Goal: Check status: Check status

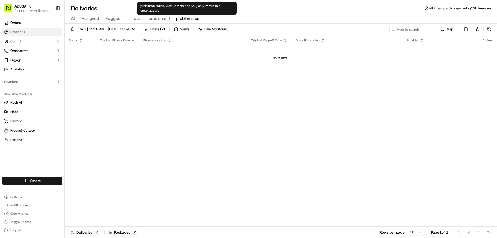
drag, startPoint x: 0, startPoint y: 0, endPoint x: 185, endPoint y: 19, distance: 186.0
click at [185, 19] on span "problems ss" at bounding box center [187, 19] width 23 height 6
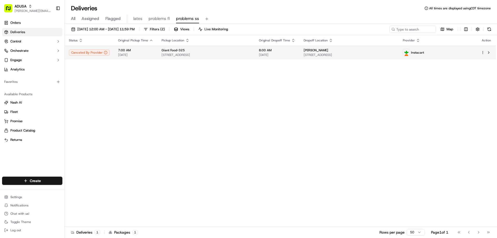
click at [184, 53] on span "10790 Town Center Blvd, Dunkirk, MD 20754, US" at bounding box center [205, 55] width 89 height 4
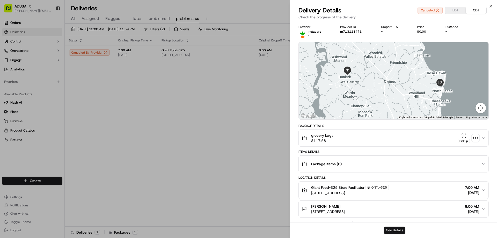
click at [395, 228] on button "See details" at bounding box center [394, 229] width 21 height 7
click at [489, 5] on icon "button" at bounding box center [490, 6] width 4 height 4
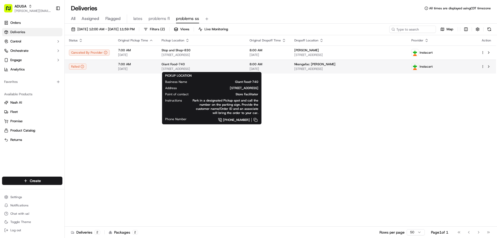
click at [179, 67] on span "[STREET_ADDRESS]" at bounding box center [201, 69] width 80 height 4
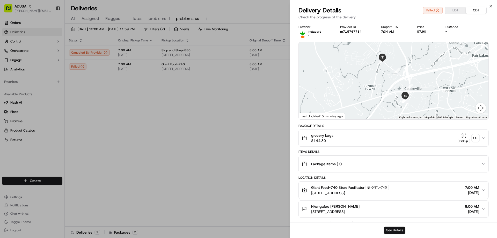
click at [393, 230] on button "See details" at bounding box center [394, 229] width 21 height 7
click at [360, 141] on div "grocery bags $144.30 Pickup + 13" at bounding box center [391, 138] width 179 height 10
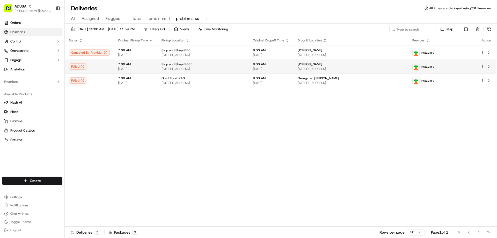
click at [128, 66] on span "7:00 AM" at bounding box center [135, 64] width 35 height 4
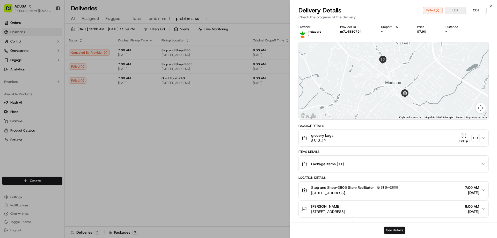
click at [396, 229] on button "See details" at bounding box center [394, 229] width 21 height 7
click at [395, 230] on button "See details" at bounding box center [394, 229] width 21 height 7
click at [483, 18] on p "Check the progress of the delivery" at bounding box center [393, 16] width 190 height 5
click at [489, 4] on icon "button" at bounding box center [490, 6] width 4 height 4
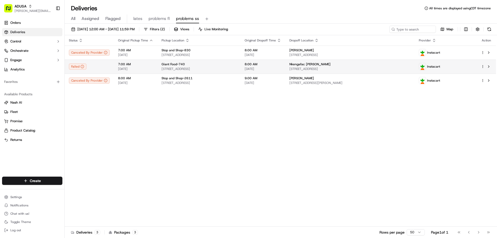
click at [157, 64] on td "Giant Food-740 5615 Stone Rd, Centreville, VA 20120, US" at bounding box center [198, 66] width 83 height 14
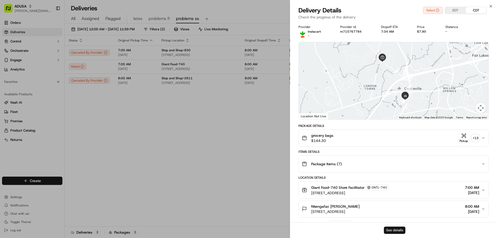
click at [393, 229] on button "See details" at bounding box center [394, 229] width 21 height 7
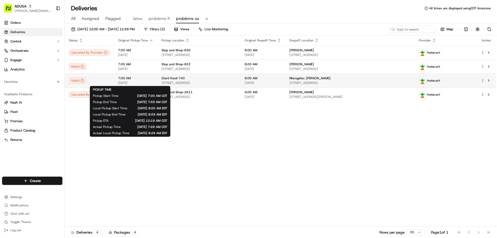
click at [126, 78] on span "7:00 AM" at bounding box center [135, 78] width 35 height 4
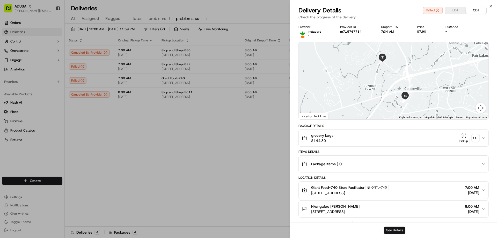
click at [394, 228] on button "See details" at bounding box center [394, 229] width 21 height 7
click at [392, 230] on button "See details" at bounding box center [394, 229] width 21 height 7
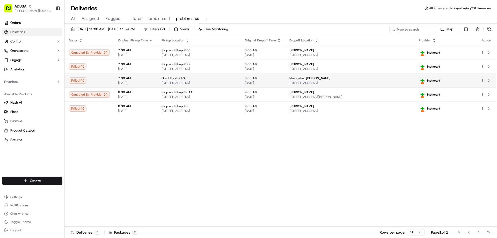
click at [319, 80] on span "Nkengafac [PERSON_NAME]" at bounding box center [309, 78] width 41 height 4
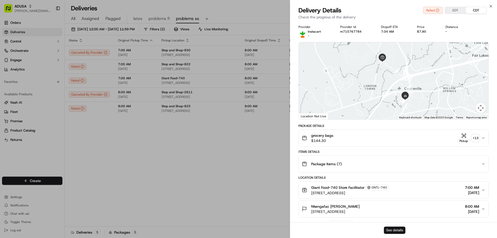
click at [391, 231] on button "See details" at bounding box center [394, 229] width 21 height 7
click at [393, 230] on button "See details" at bounding box center [394, 229] width 21 height 7
drag, startPoint x: 490, startPoint y: 7, endPoint x: 416, endPoint y: 44, distance: 82.6
click at [489, 9] on div "Close Delivery Details Failed EDT CDT Check the progress of the delivery Provid…" at bounding box center [393, 119] width 207 height 238
click at [489, 4] on icon "button" at bounding box center [490, 6] width 4 height 4
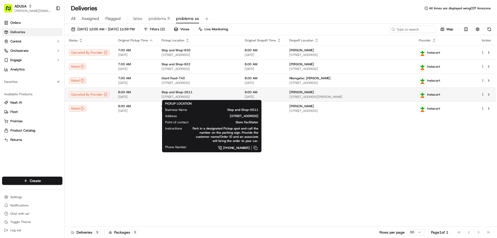
click at [166, 96] on span "11 E High St, East Hampton, CT 06424, US" at bounding box center [198, 97] width 75 height 4
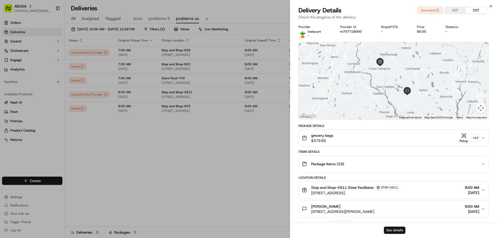
click at [393, 228] on button "See details" at bounding box center [394, 229] width 21 height 7
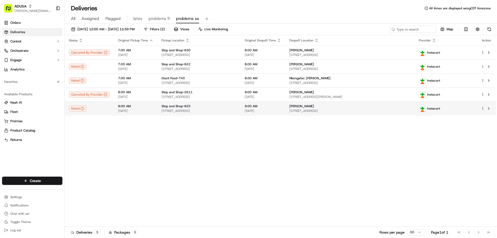
click at [314, 107] on span "Beverly Smid" at bounding box center [301, 106] width 25 height 4
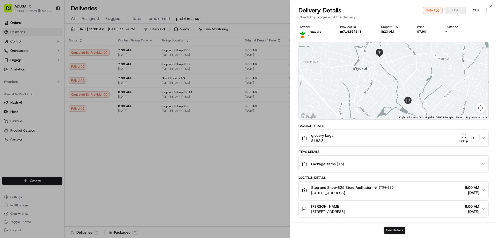
click at [397, 229] on button "See details" at bounding box center [394, 229] width 21 height 7
click at [491, 6] on icon "button" at bounding box center [490, 6] width 4 height 4
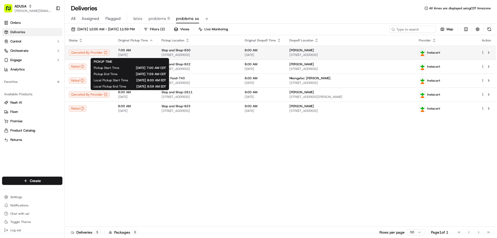
click at [133, 54] on span "[DATE]" at bounding box center [135, 55] width 35 height 4
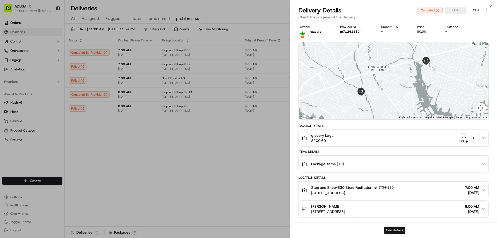
click at [393, 230] on button "See details" at bounding box center [394, 229] width 21 height 7
click at [489, 5] on icon "button" at bounding box center [490, 6] width 4 height 4
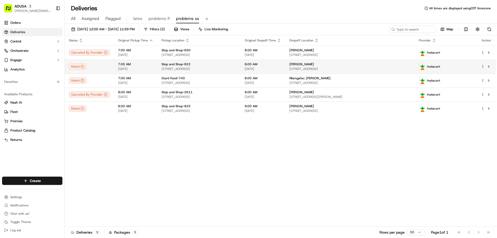
click at [191, 67] on span "801 Newark Ave, Elizabeth, NJ 07208, US" at bounding box center [198, 69] width 75 height 4
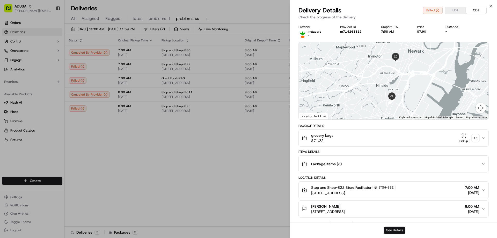
click at [388, 231] on button "See details" at bounding box center [394, 229] width 21 height 7
click at [391, 233] on button "See details" at bounding box center [394, 229] width 21 height 7
click at [386, 231] on button "See details" at bounding box center [394, 229] width 21 height 7
click at [491, 5] on icon "button" at bounding box center [490, 6] width 2 height 2
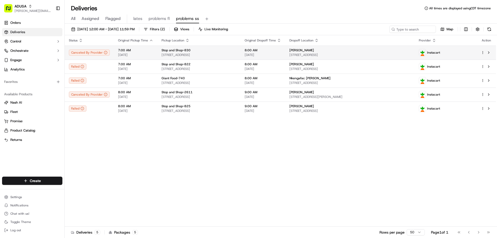
click at [167, 51] on span "Stop and Shop-830" at bounding box center [175, 50] width 29 height 4
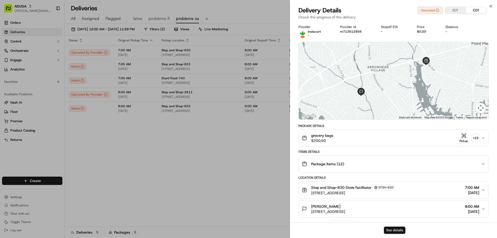
click at [396, 227] on button "See details" at bounding box center [394, 229] width 21 height 7
click at [489, 8] on icon "button" at bounding box center [490, 6] width 4 height 4
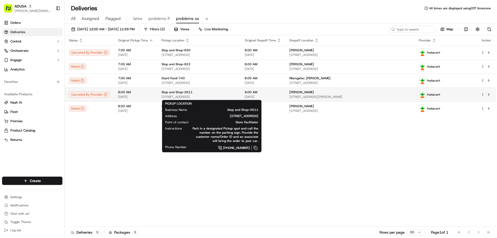
click at [183, 93] on span "Stop and Shop-2611" at bounding box center [176, 92] width 31 height 4
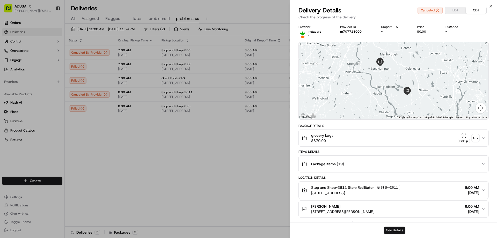
click at [391, 232] on button "See details" at bounding box center [394, 229] width 21 height 7
click at [490, 4] on icon "button" at bounding box center [490, 6] width 4 height 4
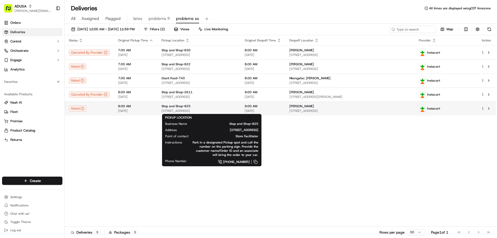
click at [174, 106] on span "Stop and Shop-825" at bounding box center [175, 106] width 29 height 4
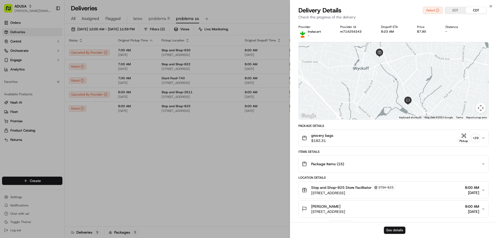
click at [394, 229] on button "See details" at bounding box center [394, 229] width 21 height 7
click at [490, 8] on icon "button" at bounding box center [490, 6] width 4 height 4
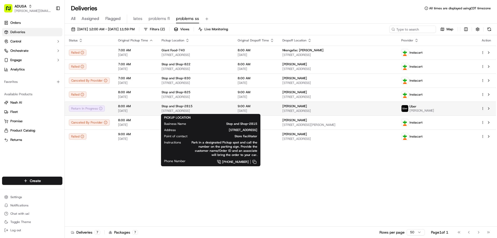
click at [172, 107] on span "Stop and Shop-2815" at bounding box center [176, 106] width 31 height 4
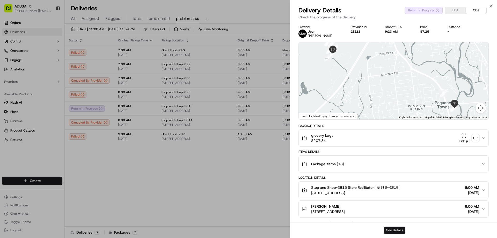
click at [398, 230] on button "See details" at bounding box center [394, 229] width 21 height 7
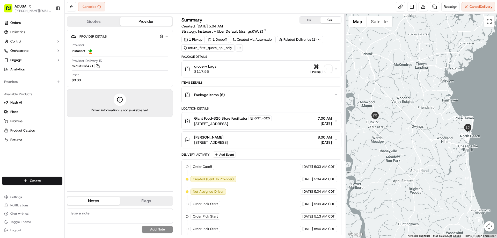
click at [257, 67] on div "grocery bags $117.56 Pickup + 11" at bounding box center [259, 69] width 149 height 10
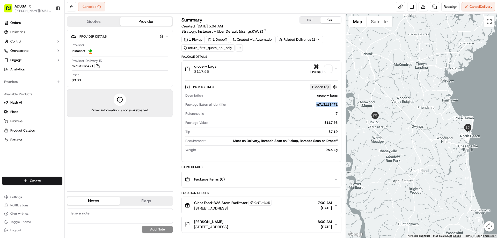
drag, startPoint x: 313, startPoint y: 105, endPoint x: 331, endPoint y: 108, distance: 17.6
click at [331, 108] on div "Package External Identifier m713113471" at bounding box center [261, 105] width 152 height 7
copy div "m713113471"
click at [85, 214] on textarea at bounding box center [120, 216] width 106 height 16
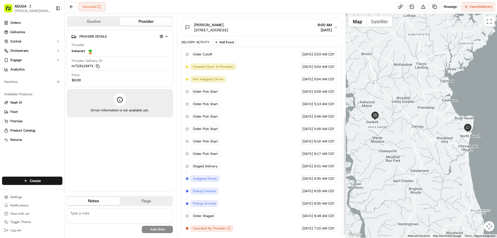
scroll to position [197, 0]
click at [99, 212] on textarea at bounding box center [120, 216] width 106 height 16
click at [91, 214] on textarea at bounding box center [120, 216] width 106 height 16
click at [448, 5] on span "Reassign" at bounding box center [449, 6] width 13 height 5
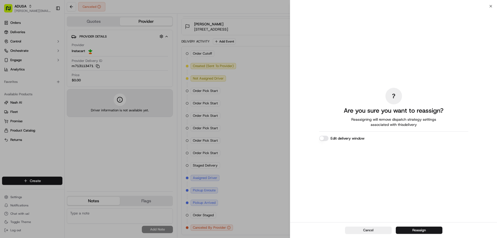
click at [353, 139] on label "Edit delivery window" at bounding box center [347, 138] width 34 height 5
click at [328, 139] on button "Edit delivery window" at bounding box center [323, 138] width 9 height 5
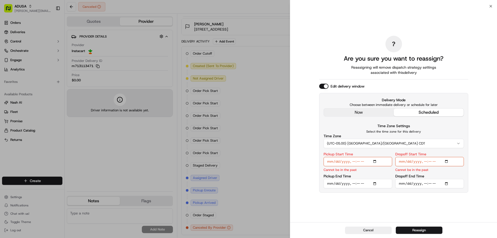
click at [374, 161] on input "Pickup Start Time" at bounding box center [357, 161] width 69 height 9
type input "2025-09-16T08:00"
click at [374, 184] on input "Pickup End Time" at bounding box center [357, 183] width 69 height 9
type input "2025-09-16T08:30"
click at [440, 129] on p "Select the time zone for this delivery" at bounding box center [393, 131] width 140 height 4
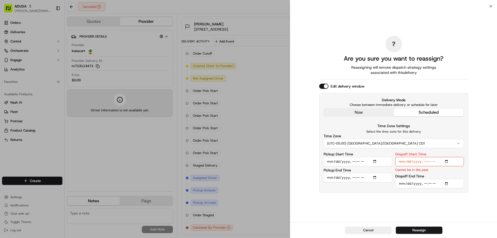
click at [446, 162] on input "Dropoff Start Time" at bounding box center [429, 161] width 69 height 9
type input "2025-09-16T08:00"
click at [446, 183] on input "Dropoff End Time" at bounding box center [429, 183] width 69 height 9
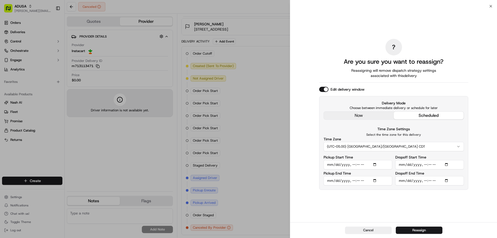
type input "2025-09-16T09:00"
click at [466, 203] on div "? Are you sure you want to reassign? Reassigning will remove dispatch strategy …" at bounding box center [393, 114] width 149 height 214
click at [419, 231] on button "Reassign" at bounding box center [418, 229] width 47 height 7
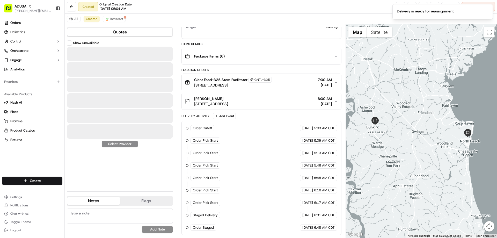
scroll to position [133, 0]
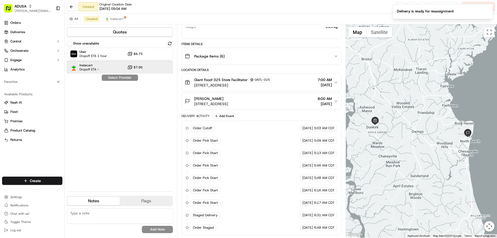
click at [91, 66] on span "Instacart" at bounding box center [88, 65] width 19 height 4
click at [117, 79] on button "Assign Provider" at bounding box center [119, 77] width 37 height 6
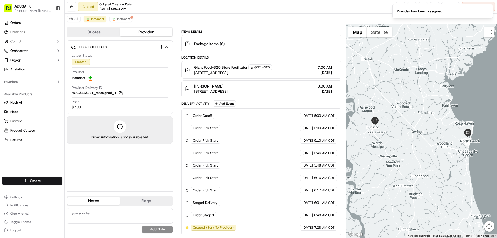
click at [99, 209] on textarea at bounding box center [120, 216] width 106 height 16
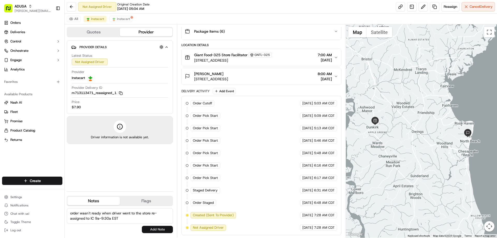
type textarea "order wasn't ready when driver went to the store re-assigned to IC 9a-9:30a EST"
click at [156, 229] on button "Add Note" at bounding box center [157, 229] width 31 height 7
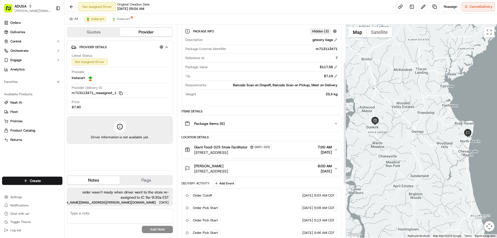
scroll to position [3, 0]
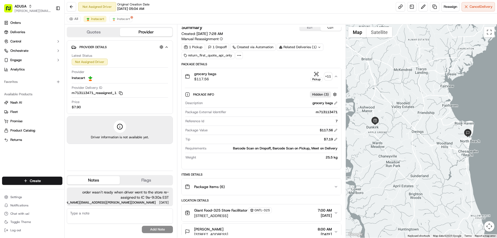
click at [249, 112] on div "m713113471" at bounding box center [282, 112] width 109 height 5
drag, startPoint x: 312, startPoint y: 113, endPoint x: 333, endPoint y: 115, distance: 21.8
click at [333, 115] on div "Package External Identifier m713113471" at bounding box center [261, 113] width 152 height 7
copy div "m713113471"
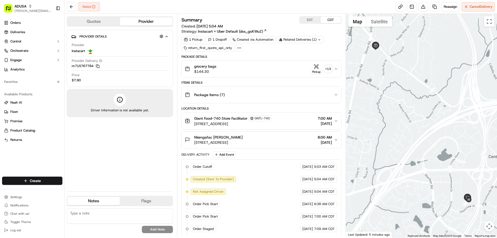
click at [223, 69] on div "grocery bags $144.30 Pickup + 13" at bounding box center [259, 69] width 149 height 10
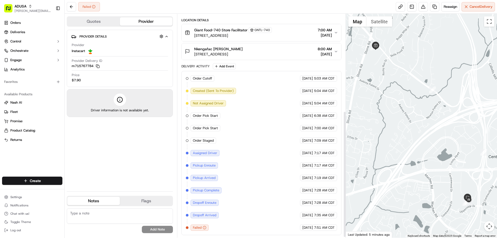
scroll to position [173, 0]
click at [239, 34] on span "5615 Stone Rd, Centreville, VA 20120, US" at bounding box center [233, 35] width 78 height 5
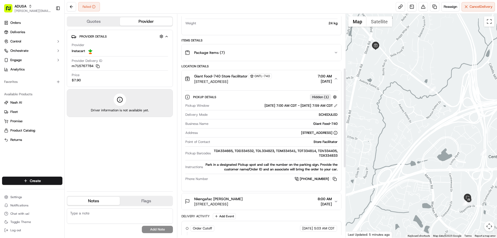
scroll to position [121, 0]
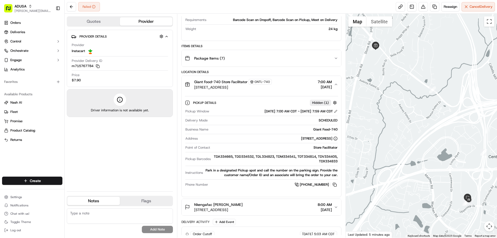
click at [232, 82] on span "Giant Food-740 Store Facilitator" at bounding box center [220, 81] width 53 height 5
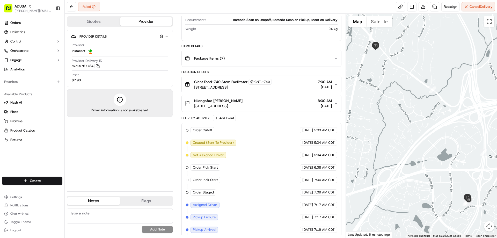
click at [256, 83] on span "GNTL-740" at bounding box center [262, 82] width 16 height 4
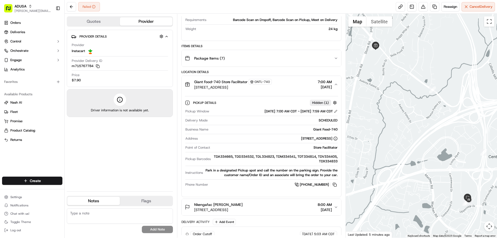
click at [244, 58] on div "Package Items ( 7 )" at bounding box center [259, 58] width 149 height 10
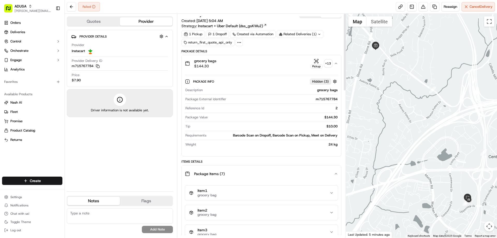
scroll to position [0, 0]
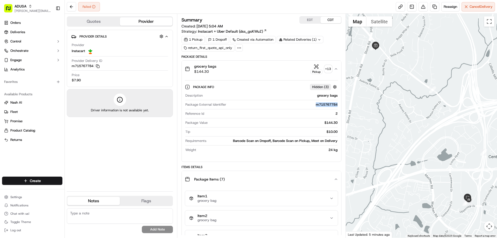
drag, startPoint x: 313, startPoint y: 105, endPoint x: 331, endPoint y: 107, distance: 18.5
click at [331, 107] on div "Package External Identifier m715767784" at bounding box center [261, 105] width 152 height 7
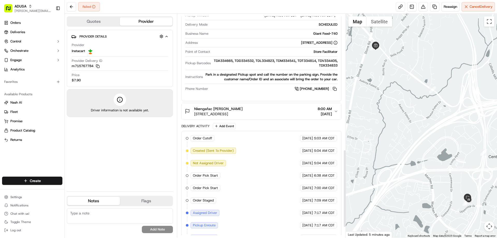
scroll to position [420, 0]
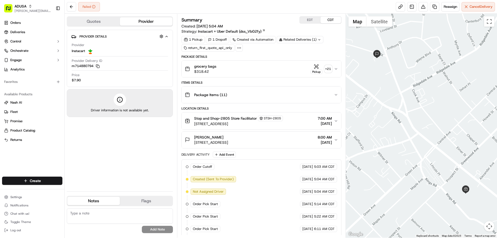
click at [228, 68] on div "grocery bags $318.42 Pickup + 21" at bounding box center [259, 69] width 149 height 10
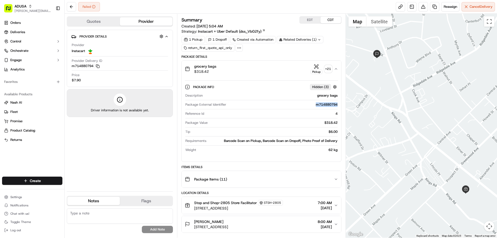
drag, startPoint x: 312, startPoint y: 104, endPoint x: 333, endPoint y: 107, distance: 21.7
click at [333, 107] on div "Package External Identifier m714880794" at bounding box center [261, 105] width 152 height 7
copy div "m714880794"
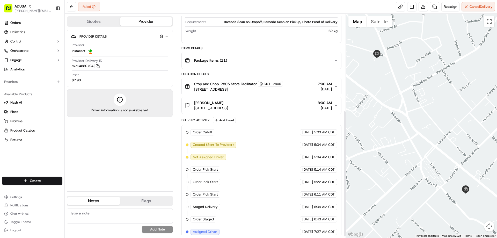
scroll to position [173, 0]
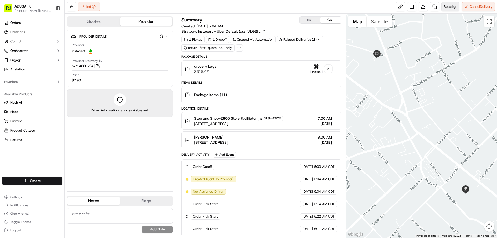
click at [449, 6] on span "Reassign" at bounding box center [449, 6] width 13 height 5
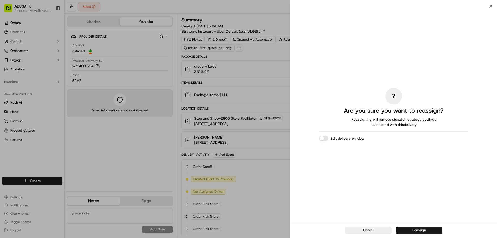
click at [349, 139] on label "Edit delivery window" at bounding box center [347, 138] width 34 height 5
click at [328, 139] on button "Edit delivery window" at bounding box center [323, 138] width 9 height 5
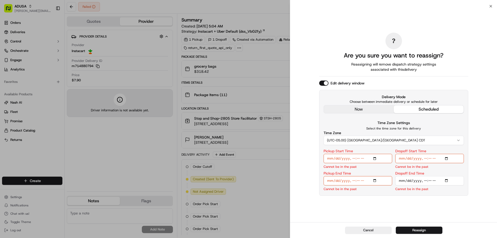
click at [376, 159] on input "Pickup Start Time" at bounding box center [357, 158] width 69 height 9
type input "[DATE]T09:00"
click at [452, 207] on div "? Are you sure you want to reassign? Reassigning will remove dispatch strategy …" at bounding box center [393, 114] width 149 height 214
click at [377, 181] on input "Pickup End Time" at bounding box center [357, 180] width 69 height 9
type input "[DATE]T09:30"
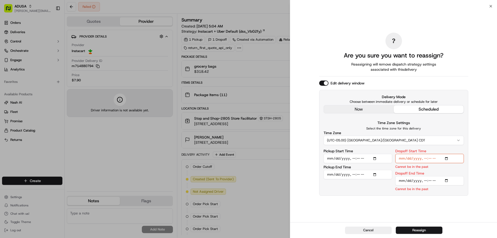
click at [441, 130] on p "Select the time zone for this delivery" at bounding box center [393, 128] width 140 height 4
click at [447, 159] on input "Dropoff Start Time" at bounding box center [429, 158] width 69 height 9
type input "[DATE]T08:00"
click at [479, 119] on div "? Are you sure you want to reassign? Reassigning will remove dispatch strategy …" at bounding box center [393, 114] width 207 height 216
click at [447, 181] on input "Dropoff End Time" at bounding box center [429, 180] width 69 height 9
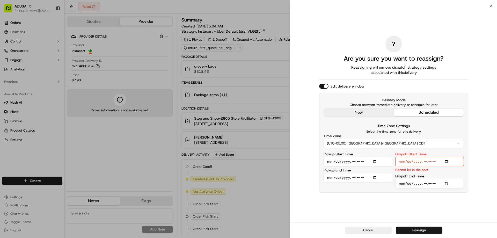
type input "[DATE]T10:00"
click at [415, 195] on div "? Are you sure you want to reassign? Reassigning will remove dispatch strategy …" at bounding box center [393, 114] width 149 height 214
click at [446, 160] on input "Dropoff Start Time" at bounding box center [429, 161] width 69 height 9
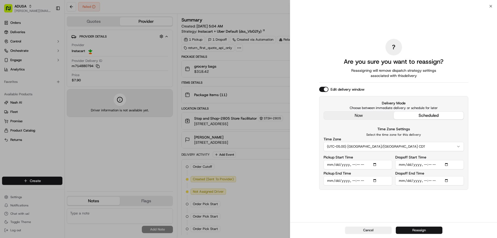
type input "2025-09-16T09:00"
click at [413, 231] on button "Reassign" at bounding box center [418, 229] width 47 height 7
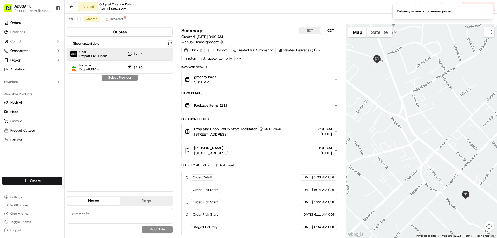
click at [96, 54] on span "Uber" at bounding box center [92, 52] width 27 height 4
click at [122, 78] on button "Assign Provider" at bounding box center [119, 77] width 37 height 6
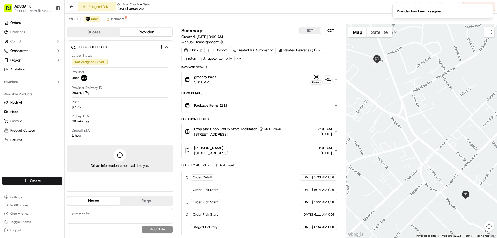
drag, startPoint x: 98, startPoint y: 213, endPoint x: 98, endPoint y: 208, distance: 5.7
click at [97, 213] on textarea at bounding box center [120, 216] width 106 height 16
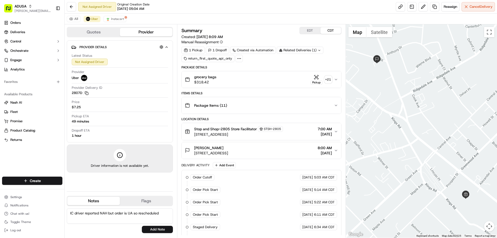
drag, startPoint x: 159, startPoint y: 231, endPoint x: 133, endPoint y: 225, distance: 26.1
click at [131, 227] on div "IC driver reported NAH but order is UA so rescheduled No results found Add Note" at bounding box center [120, 220] width 106 height 25
click at [165, 213] on textarea "IC driver reported NAH but order is UA so rescheduled" at bounding box center [120, 216] width 106 height 16
type textarea "IC driver reported NAH but order is UA so rescheduled for UBER"
click at [151, 228] on button "Add Note" at bounding box center [157, 229] width 31 height 7
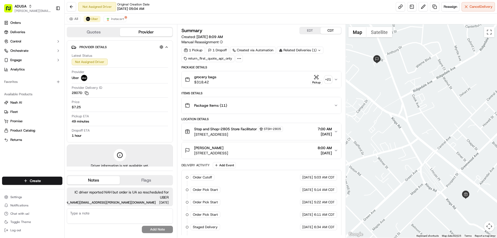
click at [160, 17] on div "All Uber Instacart" at bounding box center [281, 19] width 432 height 11
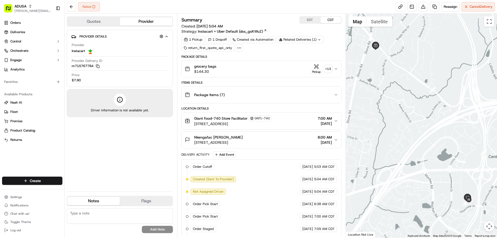
click at [232, 66] on div "grocery bags $144.30 Pickup + 13" at bounding box center [259, 69] width 149 height 10
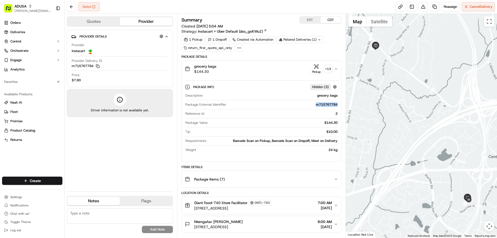
drag, startPoint x: 312, startPoint y: 107, endPoint x: 332, endPoint y: 108, distance: 19.4
click at [332, 108] on div "Package External Identifier m715767784" at bounding box center [261, 105] width 152 height 7
copy div "m715767784"
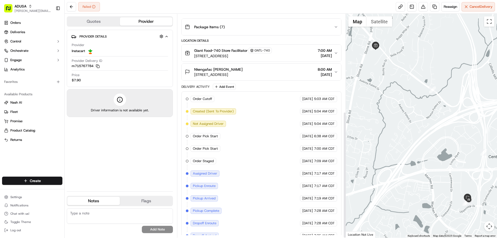
scroll to position [173, 0]
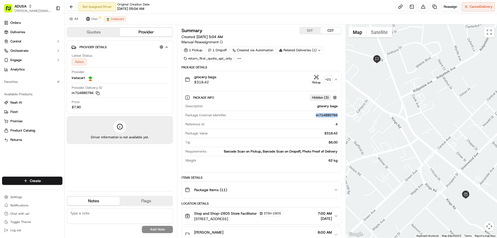
scroll to position [173, 0]
